Goal: Task Accomplishment & Management: Complete application form

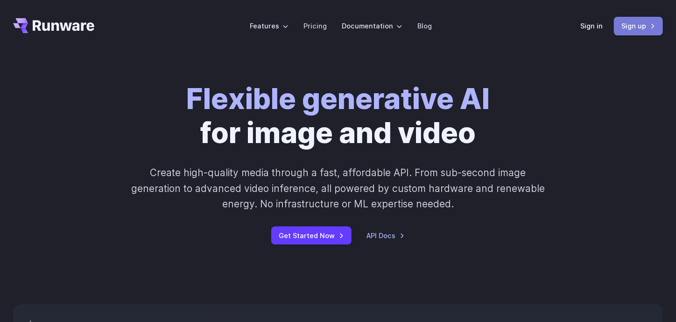
click at [620, 28] on link "Sign up" at bounding box center [638, 26] width 49 height 18
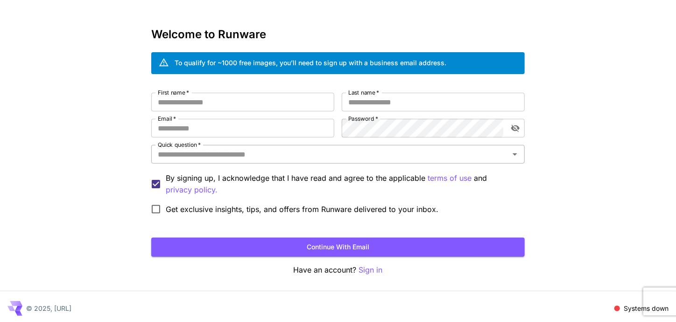
scroll to position [28, 0]
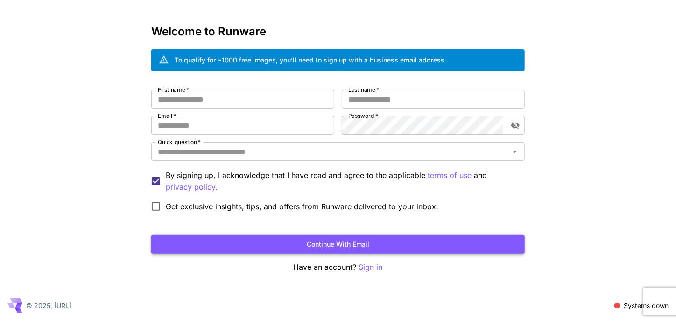
click at [257, 244] on button "Continue with email" at bounding box center [337, 244] width 373 height 19
click at [177, 100] on input "First name   *" at bounding box center [242, 99] width 183 height 19
click at [176, 99] on input "First name   *" at bounding box center [242, 99] width 183 height 19
click at [256, 123] on input "Email   *" at bounding box center [242, 125] width 183 height 19
type input "**********"
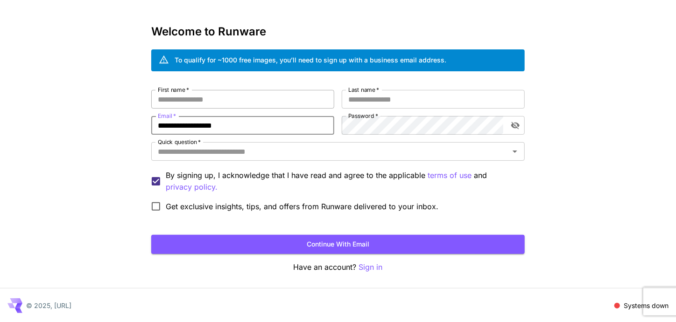
click at [225, 101] on input "First name   *" at bounding box center [242, 99] width 183 height 19
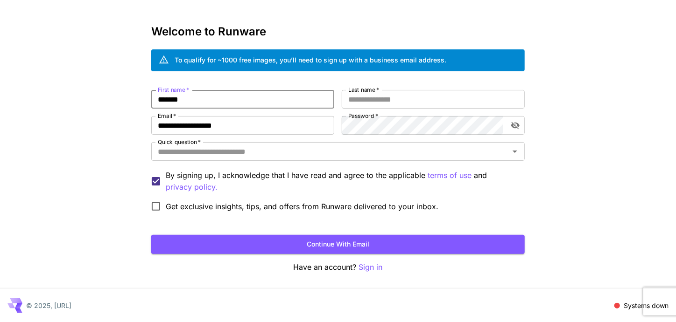
type input "******"
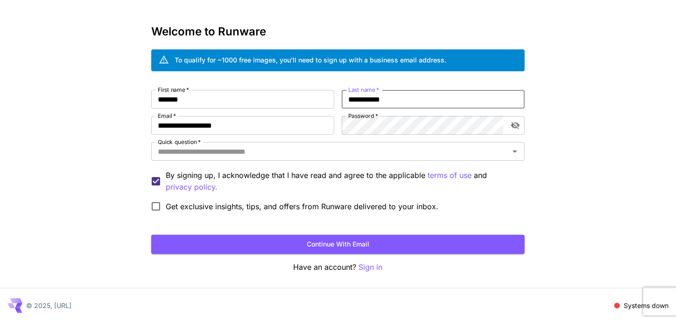
type input "**********"
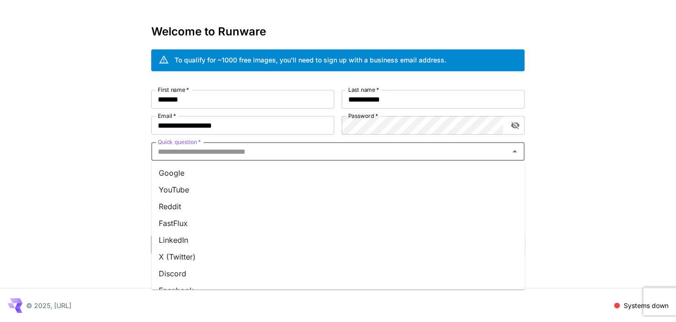
click at [251, 156] on input "Quick question   *" at bounding box center [330, 151] width 352 height 13
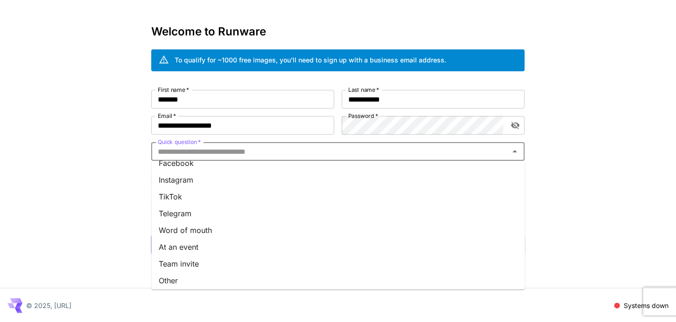
scroll to position [130, 0]
click at [192, 275] on li "Other" at bounding box center [338, 278] width 373 height 17
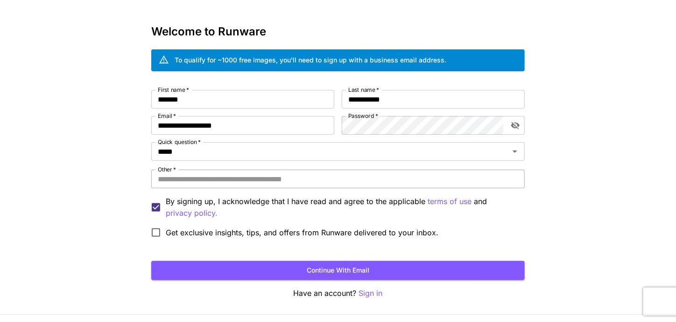
click at [205, 178] on input "Other   *" at bounding box center [337, 179] width 373 height 19
type input "*******"
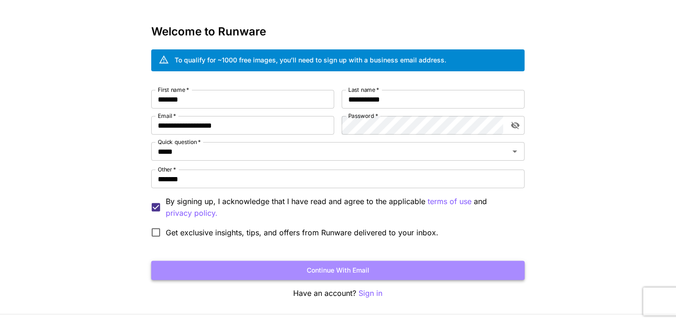
click at [250, 273] on button "Continue with email" at bounding box center [337, 270] width 373 height 19
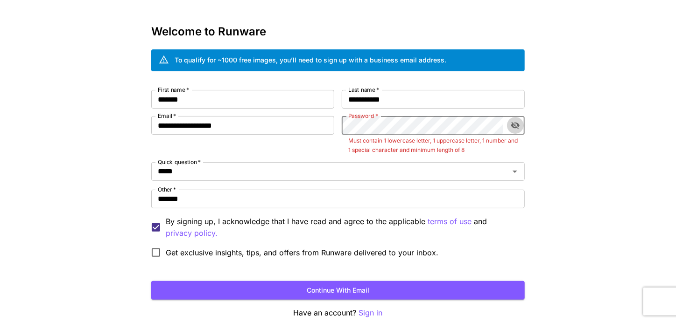
click at [519, 126] on icon "toggle password visibility" at bounding box center [514, 125] width 9 height 9
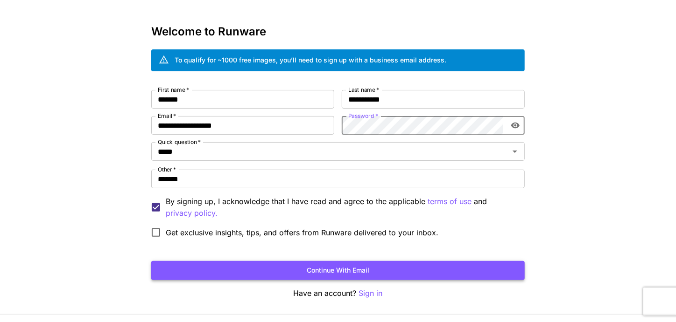
click at [367, 268] on button "Continue with email" at bounding box center [337, 270] width 373 height 19
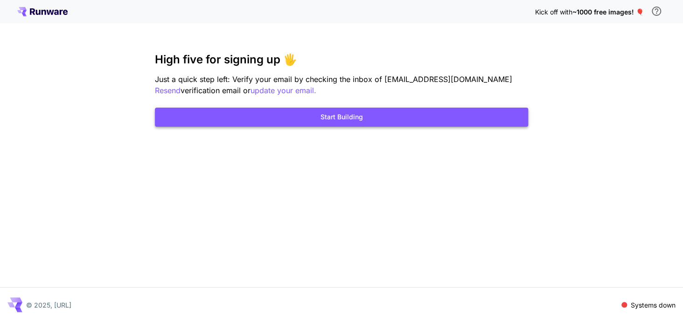
click at [321, 112] on button "Start Building" at bounding box center [341, 117] width 373 height 19
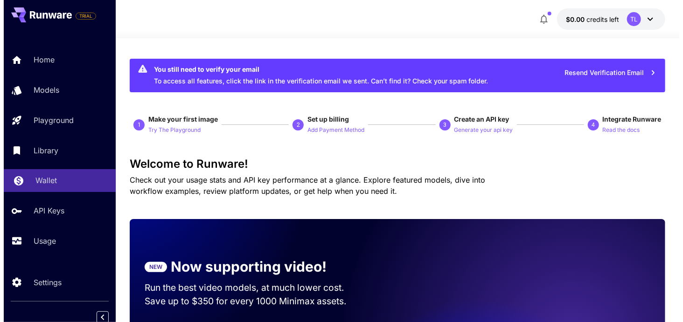
scroll to position [5, 0]
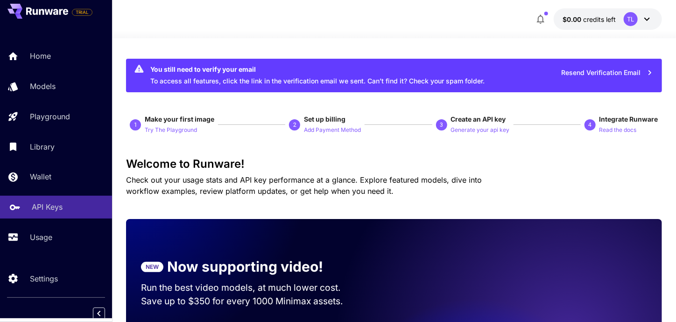
click at [61, 203] on p "API Keys" at bounding box center [47, 207] width 31 height 11
